Goal: Task Accomplishment & Management: Use online tool/utility

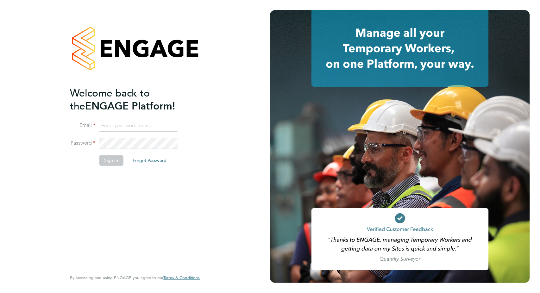
type input "[PERSON_NAME][EMAIL_ADDRESS][PERSON_NAME][DOMAIN_NAME]"
click at [115, 159] on button "Sign In" at bounding box center [111, 160] width 24 height 10
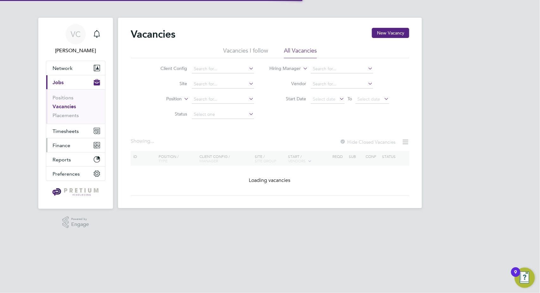
click at [66, 143] on span "Finance" at bounding box center [62, 146] width 18 height 6
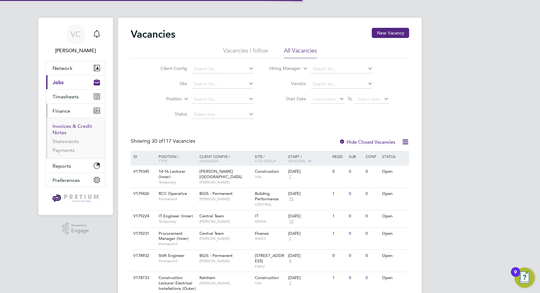
click at [74, 124] on link "Invoices & Credit Notes" at bounding box center [73, 129] width 40 height 12
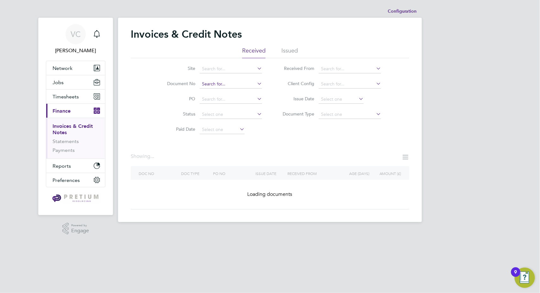
click at [221, 82] on input at bounding box center [231, 84] width 62 height 9
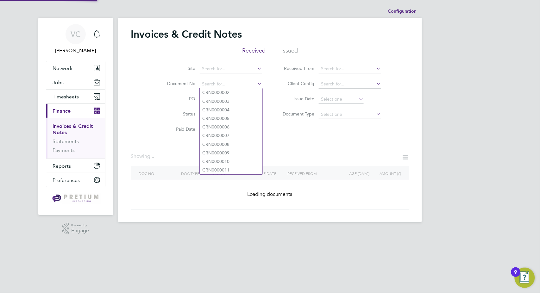
click at [289, 49] on li "Issued" at bounding box center [290, 52] width 16 height 11
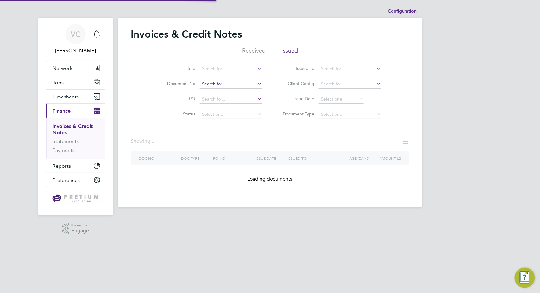
click at [217, 84] on input at bounding box center [231, 84] width 62 height 9
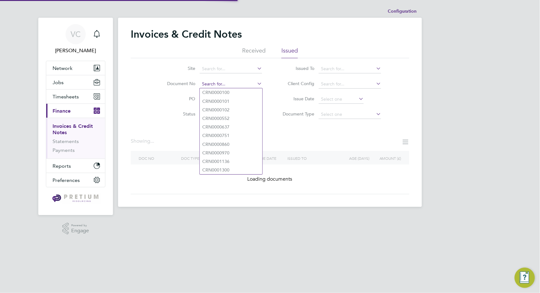
paste input "INV0067075"
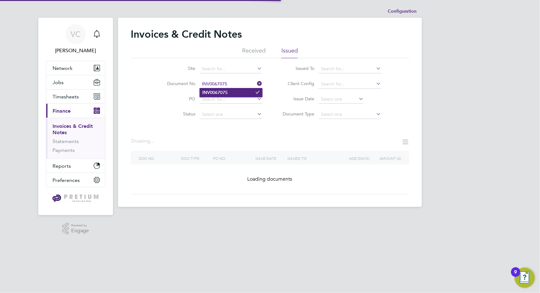
type input "INV0067075"
click at [230, 91] on li "INV0067075" at bounding box center [231, 92] width 63 height 9
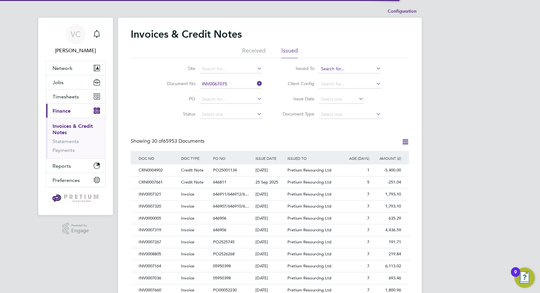
click at [337, 69] on input at bounding box center [350, 69] width 62 height 9
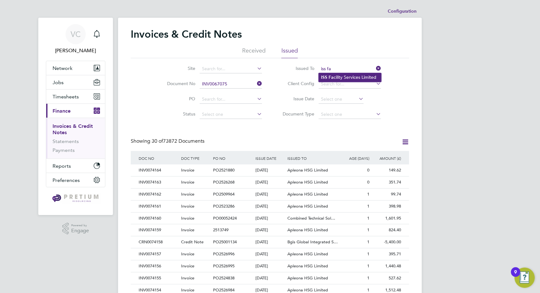
click at [352, 77] on li "ISS Fa cility Services Limited" at bounding box center [350, 77] width 63 height 9
type input "ISS Facility Services Limited"
